Goal: Transaction & Acquisition: Purchase product/service

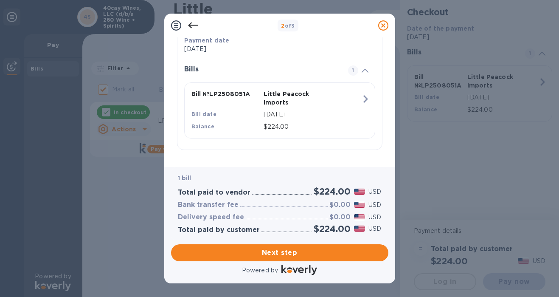
scroll to position [176, 0]
click at [318, 251] on span "Next step" at bounding box center [280, 252] width 204 height 10
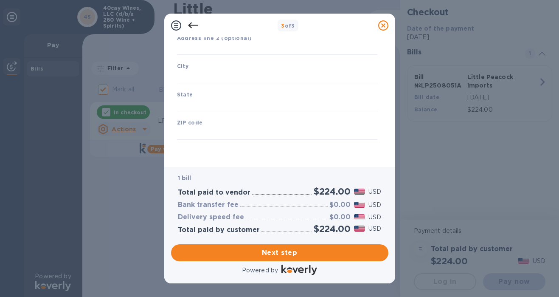
type input "[GEOGRAPHIC_DATA]"
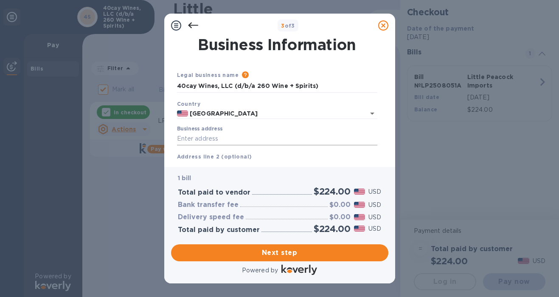
click at [233, 139] on input "Business address" at bounding box center [277, 138] width 200 height 13
paste input "[STREET_ADDRESS][PERSON_NAME][PERSON_NAME]"
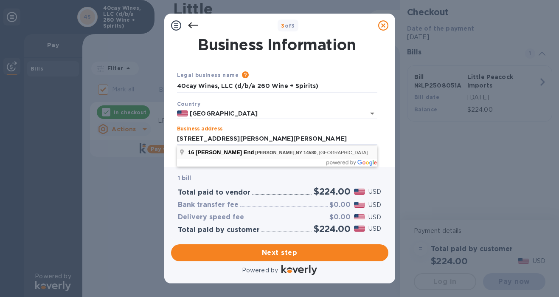
type input "16 [PERSON_NAME] End"
type input "[PERSON_NAME]"
type input "NY"
type input "14580"
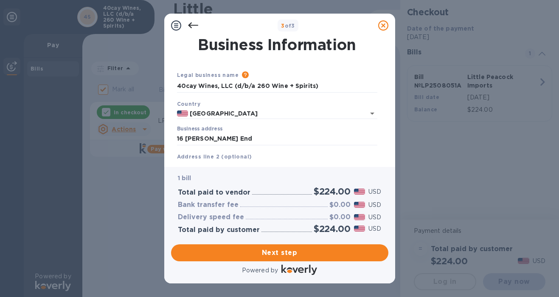
scroll to position [119, 0]
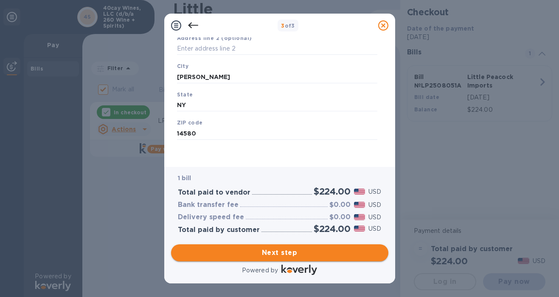
click at [297, 249] on span "Next step" at bounding box center [280, 252] width 204 height 10
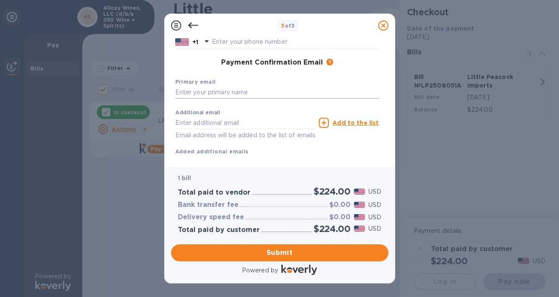
scroll to position [0, 0]
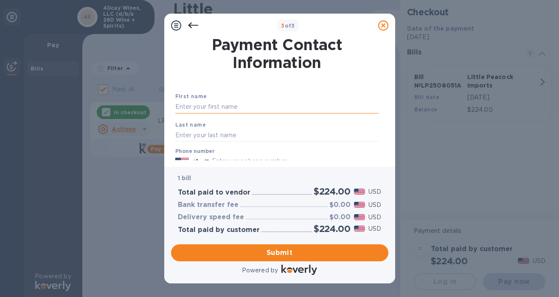
click at [244, 110] on input "text" at bounding box center [277, 107] width 204 height 13
type input "[PERSON_NAME]"
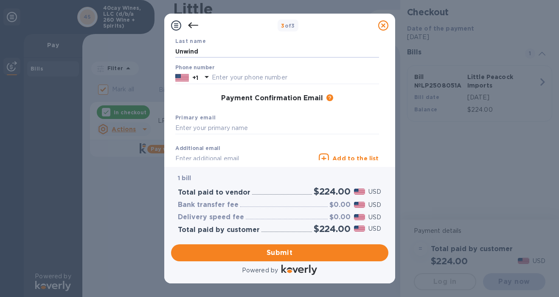
scroll to position [88, 0]
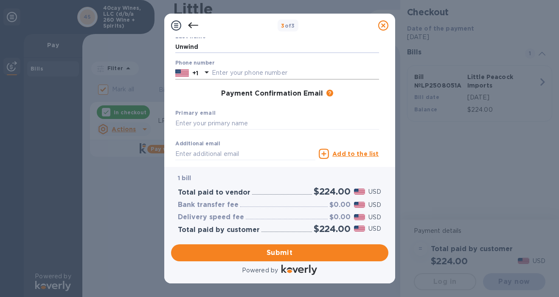
type input "Unwind"
click at [250, 76] on input "text" at bounding box center [295, 73] width 167 height 13
type input "6465435680"
paste input "[EMAIL_ADDRESS][DOMAIN_NAME]"
type input "[EMAIL_ADDRESS][DOMAIN_NAME]"
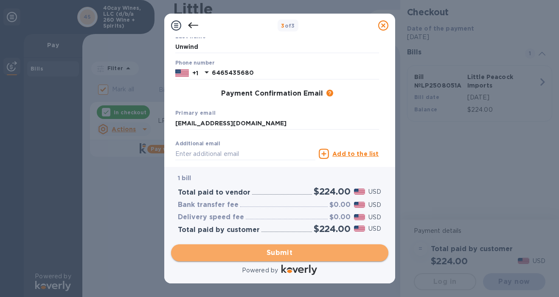
click at [322, 250] on span "Submit" at bounding box center [280, 252] width 204 height 10
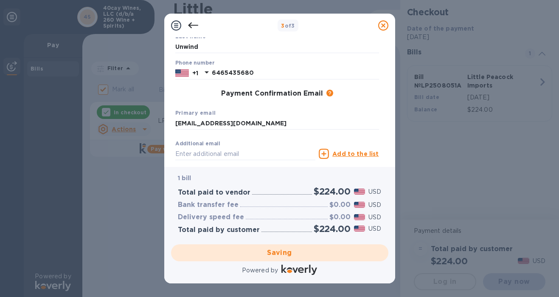
checkbox input "false"
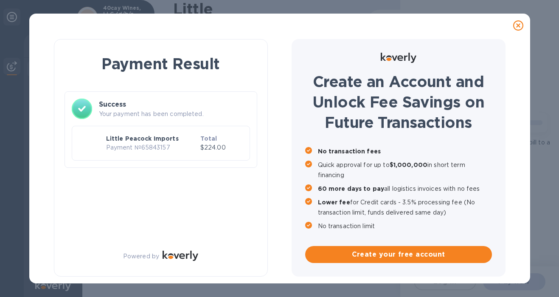
scroll to position [0, 0]
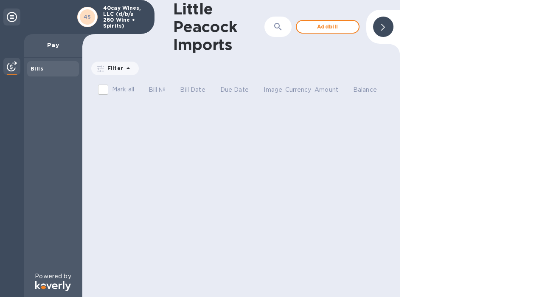
click at [35, 73] on div "Bills" at bounding box center [53, 69] width 45 height 8
click at [315, 23] on span "Add bill" at bounding box center [328, 27] width 48 height 10
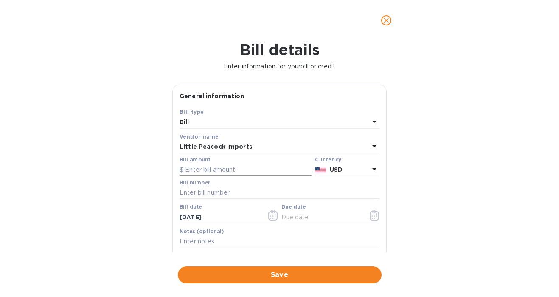
click at [233, 169] on input "text" at bounding box center [246, 169] width 132 height 13
type input "480"
click at [244, 191] on input "text" at bounding box center [280, 192] width 200 height 13
paste input "LP2508051A"
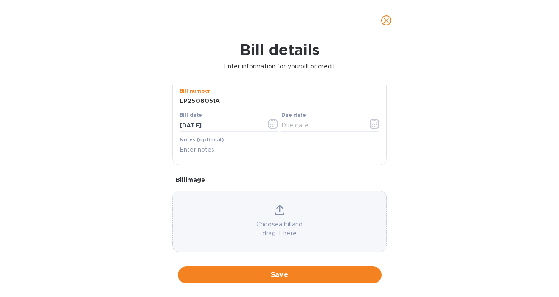
scroll to position [94, 0]
type input "LP2508051"
click at [303, 280] on button "Save" at bounding box center [280, 274] width 204 height 17
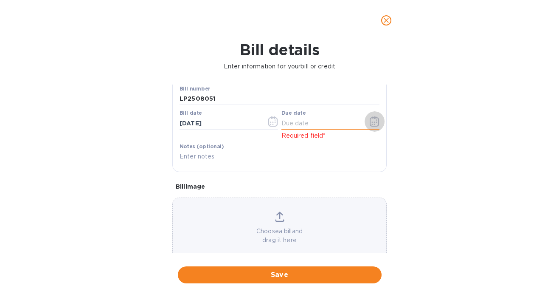
click at [373, 121] on icon "button" at bounding box center [375, 121] width 10 height 10
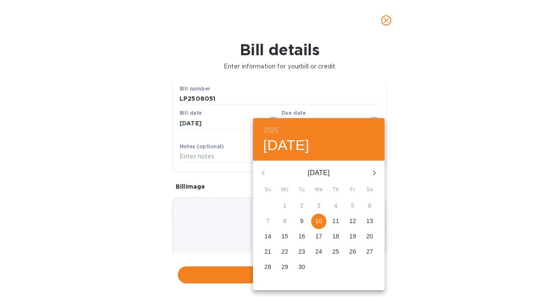
click at [320, 223] on p "10" at bounding box center [318, 220] width 7 height 8
type input "[DATE]"
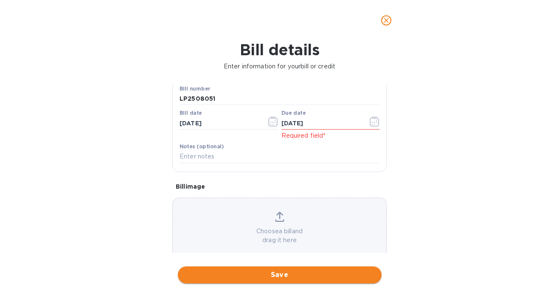
click at [273, 275] on span "Save" at bounding box center [280, 275] width 190 height 10
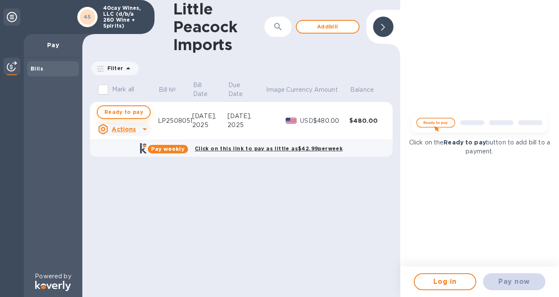
click at [142, 114] on button "Ready to pay" at bounding box center [124, 112] width 54 height 14
checkbox input "true"
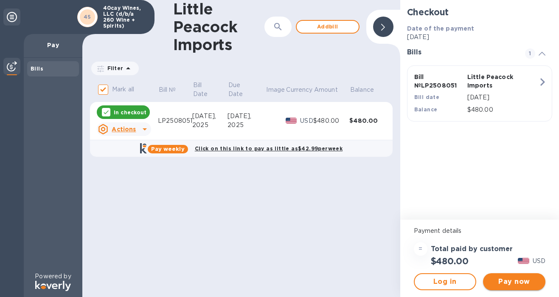
click at [497, 280] on span "Pay now" at bounding box center [514, 281] width 49 height 10
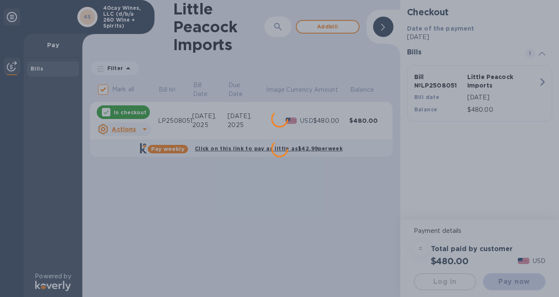
scroll to position [0, 0]
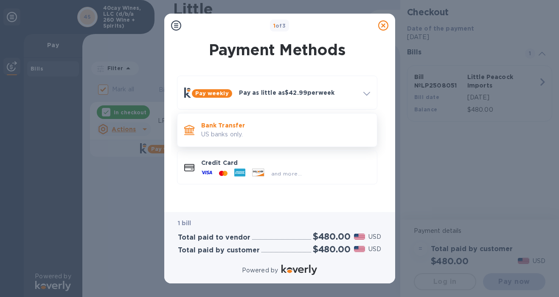
click at [284, 130] on p "US banks only." at bounding box center [285, 134] width 169 height 9
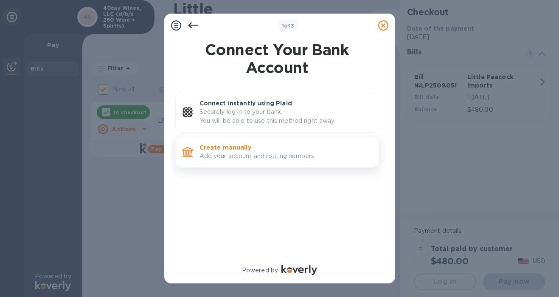
click at [285, 143] on p "Create manually" at bounding box center [286, 147] width 172 height 8
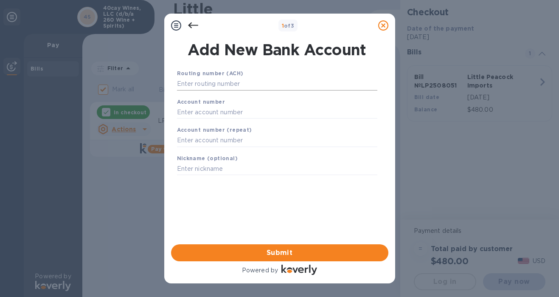
click at [267, 87] on input "text" at bounding box center [277, 84] width 200 height 13
paste input "022304616"
type input "022304616"
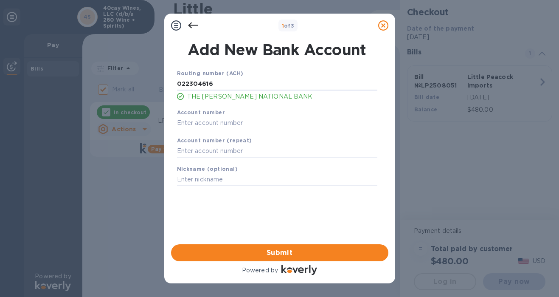
click at [222, 118] on input "text" at bounding box center [277, 122] width 200 height 13
paste input "217219105"
type input "217219105"
click at [221, 147] on input "text" at bounding box center [277, 151] width 200 height 13
paste input "217219105"
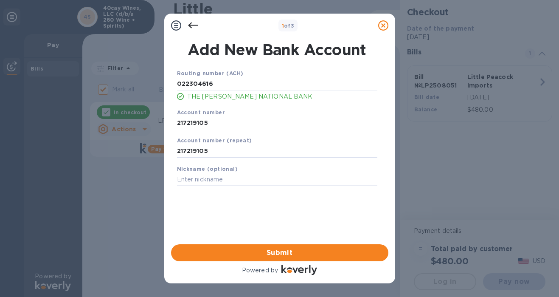
type input "217219105"
click at [286, 256] on span "Submit" at bounding box center [280, 252] width 204 height 10
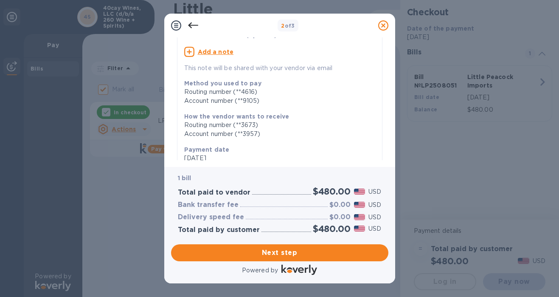
scroll to position [177, 0]
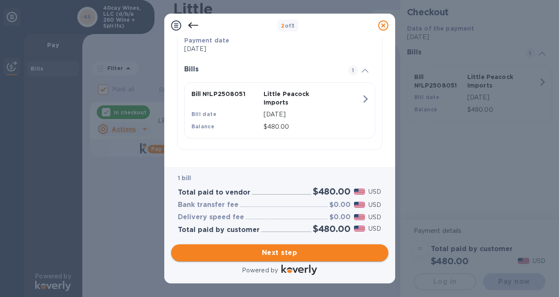
click at [305, 253] on span "Next step" at bounding box center [280, 252] width 204 height 10
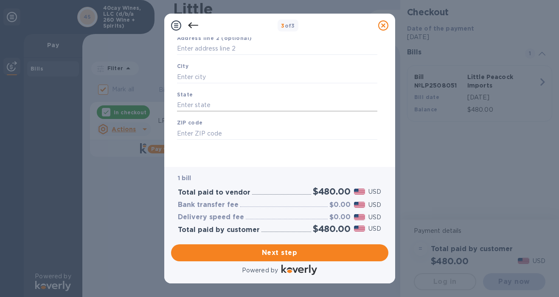
scroll to position [0, 0]
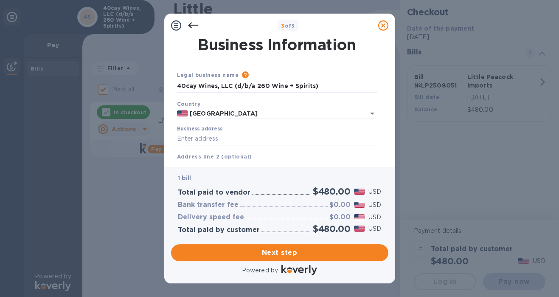
click at [238, 140] on input "Business address" at bounding box center [277, 138] width 200 height 13
paste input "[STREET_ADDRESS][PERSON_NAME][PERSON_NAME]"
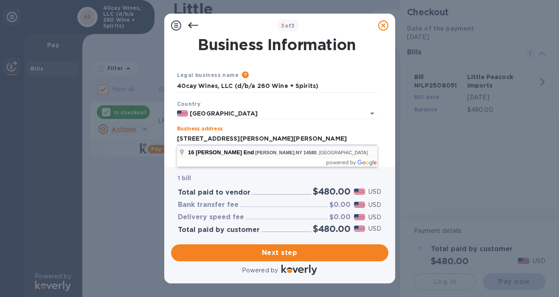
type input "16 [PERSON_NAME] End"
type input "[PERSON_NAME]"
type input "NY"
type input "14580"
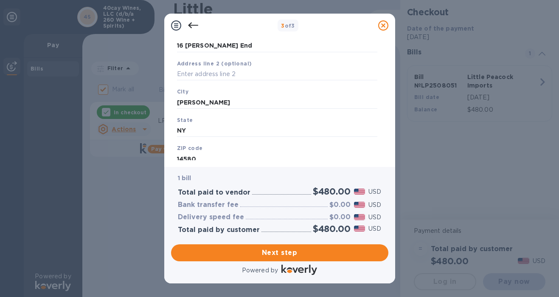
scroll to position [119, 0]
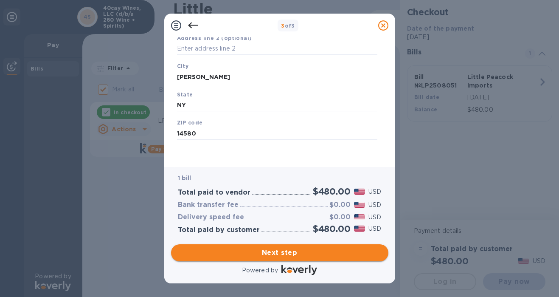
click at [295, 249] on span "Next step" at bounding box center [280, 252] width 204 height 10
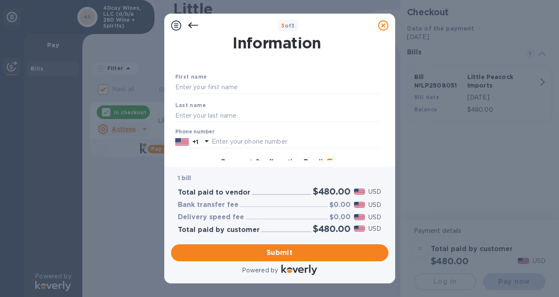
scroll to position [0, 0]
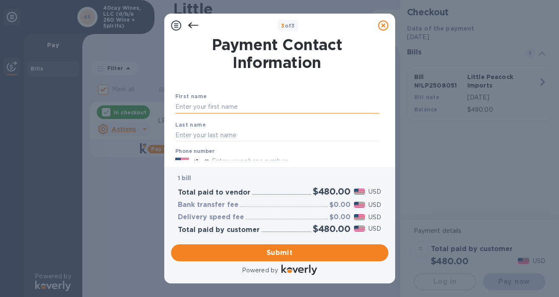
click at [229, 107] on input "text" at bounding box center [277, 107] width 204 height 13
type input "[PERSON_NAME]"
type input "Unwind"
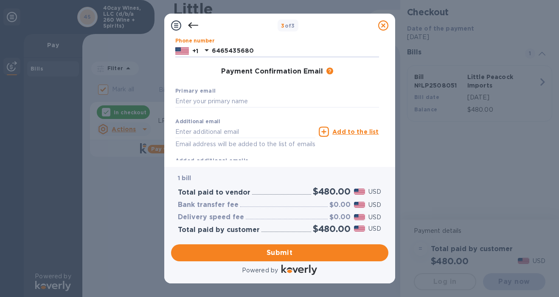
scroll to position [112, 0]
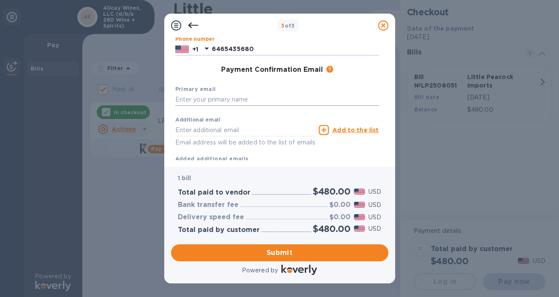
type input "6465435680"
click at [250, 98] on input "text" at bounding box center [277, 99] width 204 height 13
paste input "[EMAIL_ADDRESS][DOMAIN_NAME]"
type input "[EMAIL_ADDRESS][DOMAIN_NAME]"
click at [340, 251] on span "Submit" at bounding box center [280, 252] width 204 height 10
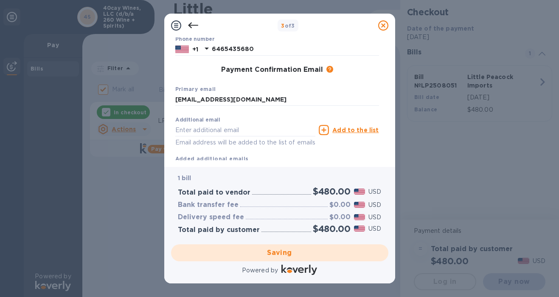
checkbox input "false"
